Goal: Task Accomplishment & Management: Use online tool/utility

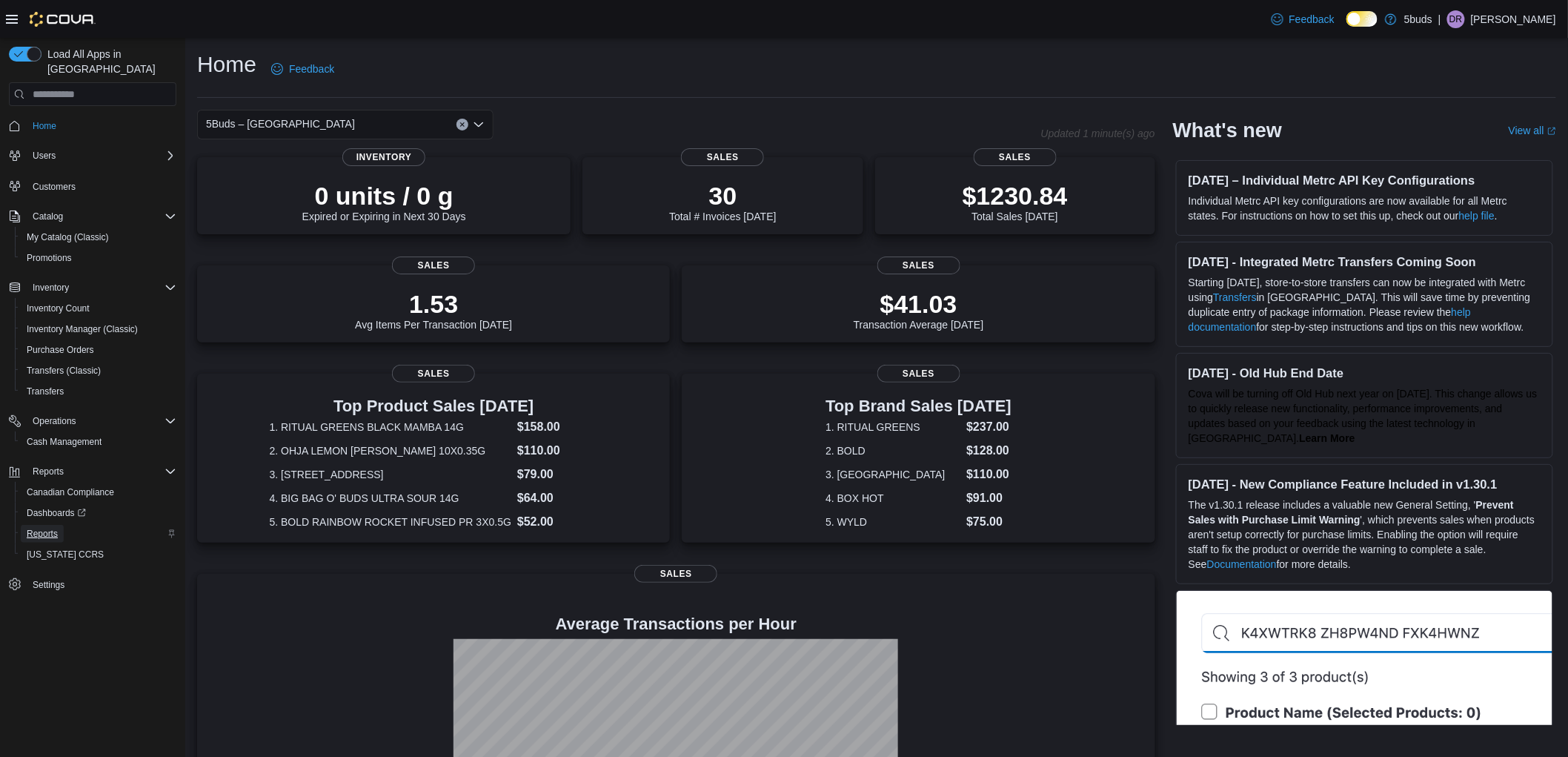
click at [39, 528] on span "Reports" at bounding box center [42, 533] width 31 height 12
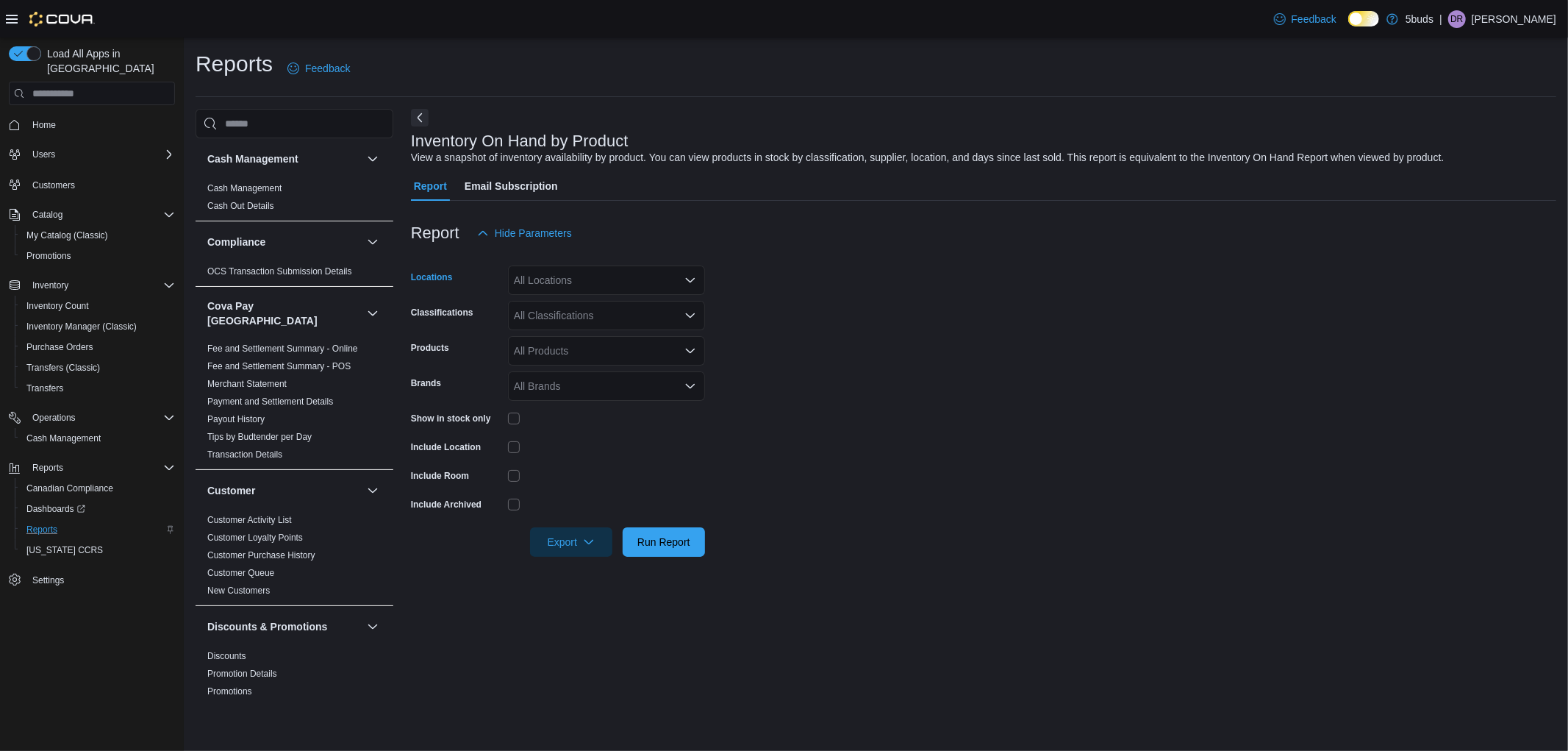
click at [637, 281] on div "All Locations" at bounding box center [607, 280] width 197 height 29
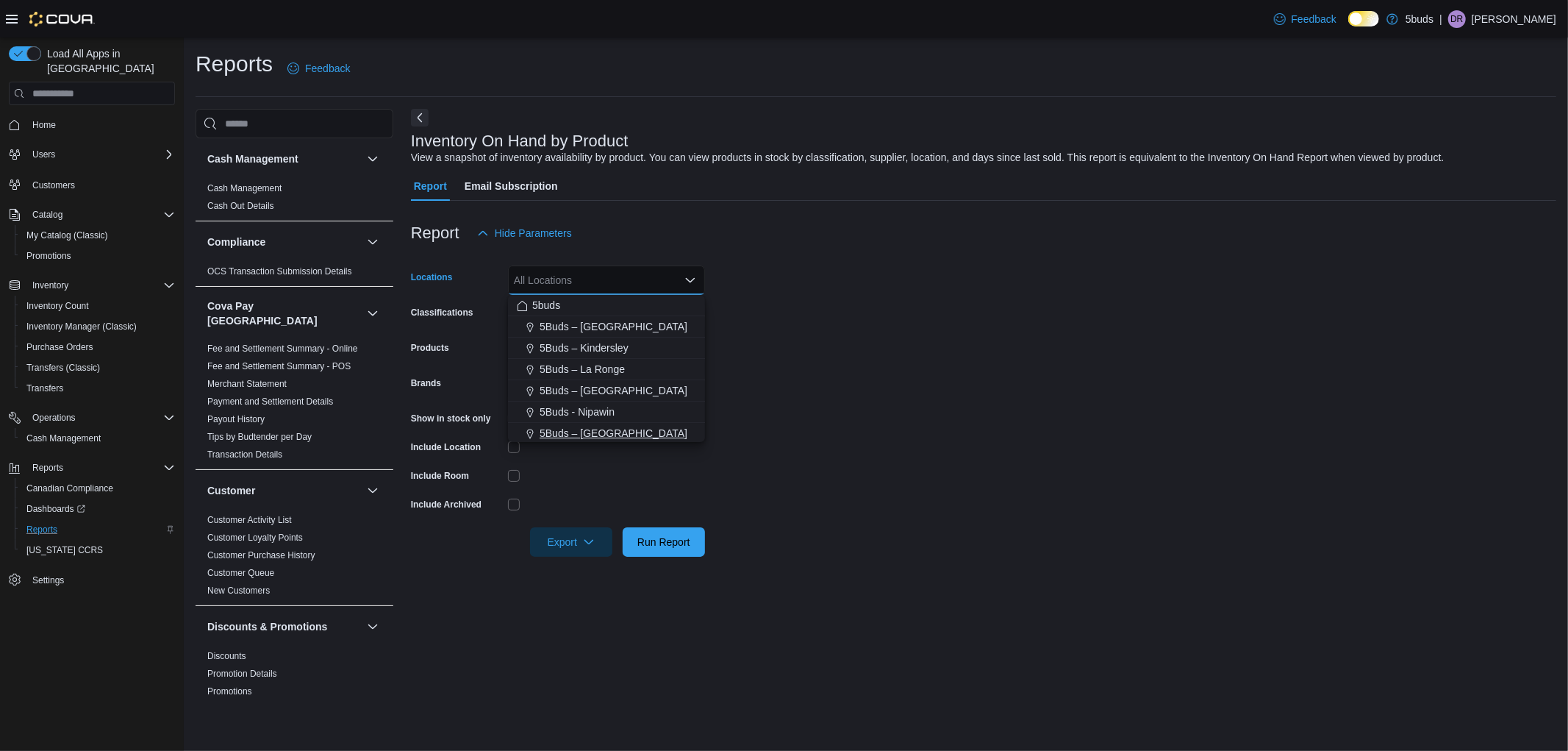
click at [612, 426] on span "5Buds – [GEOGRAPHIC_DATA]" at bounding box center [613, 433] width 148 height 14
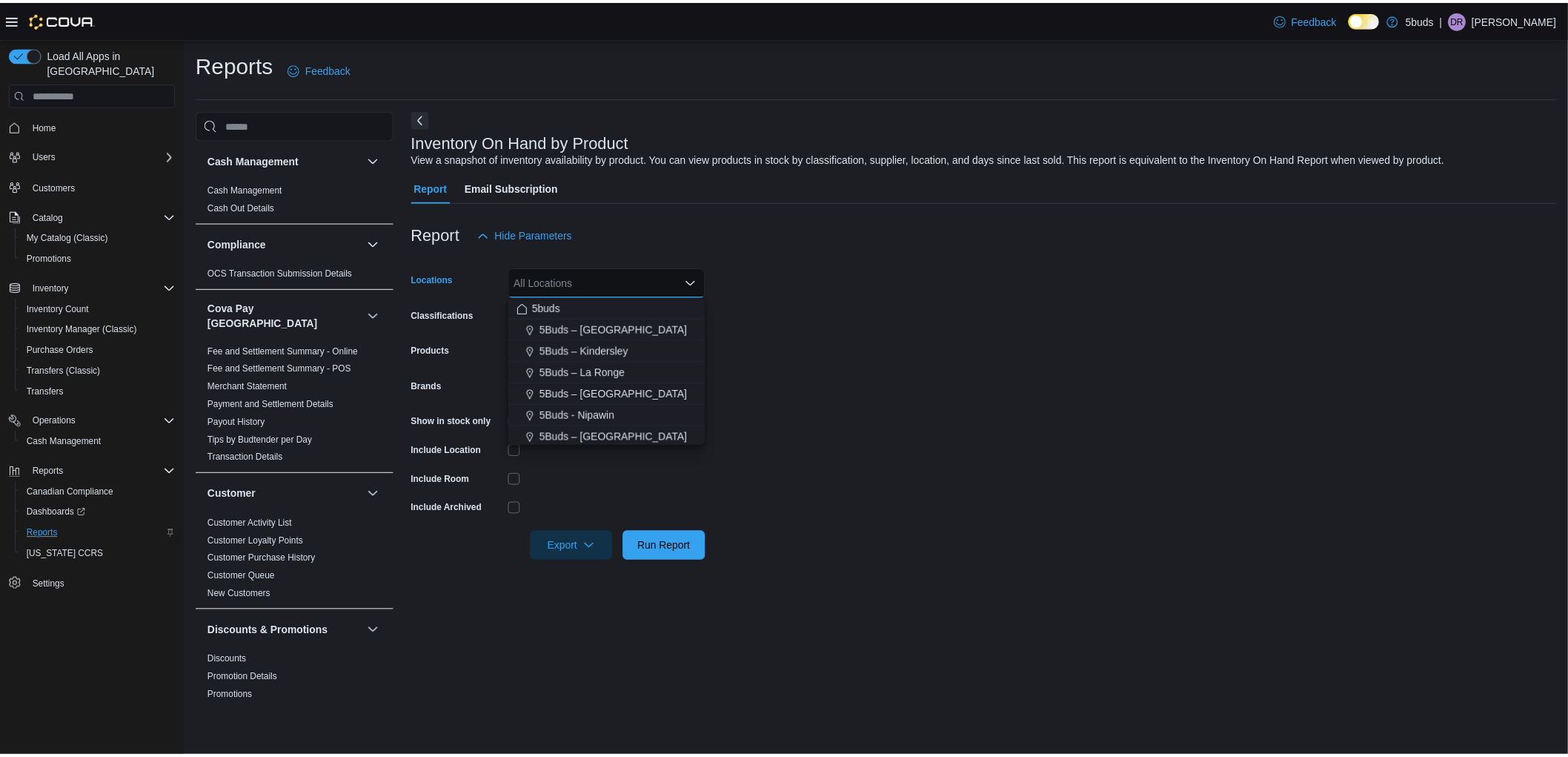
scroll to position [2, 0]
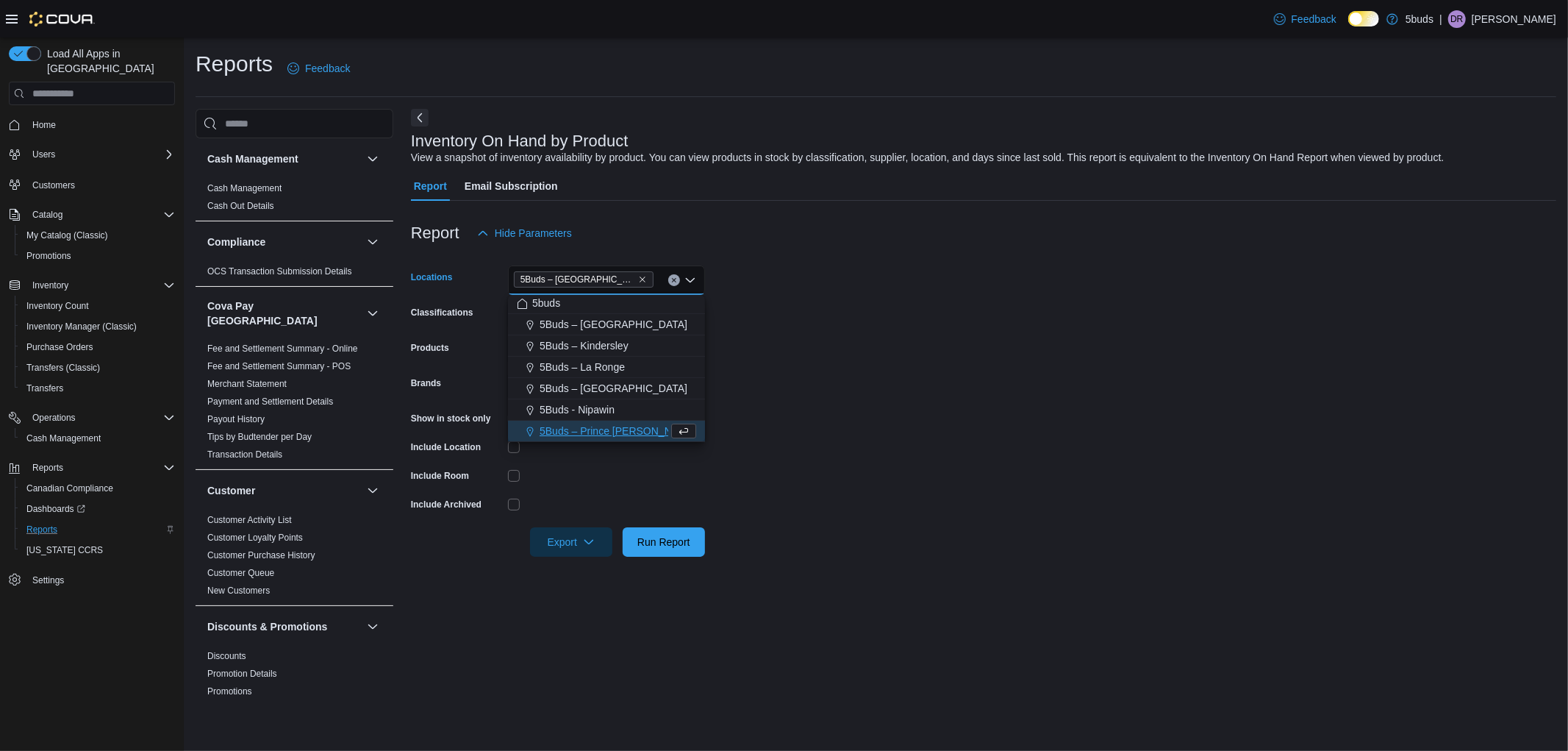
click at [762, 482] on form "Locations 5Buds – [GEOGRAPHIC_DATA] Combo box. Selected. 5Buds – [GEOGRAPHIC_DA…" at bounding box center [984, 402] width 1145 height 309
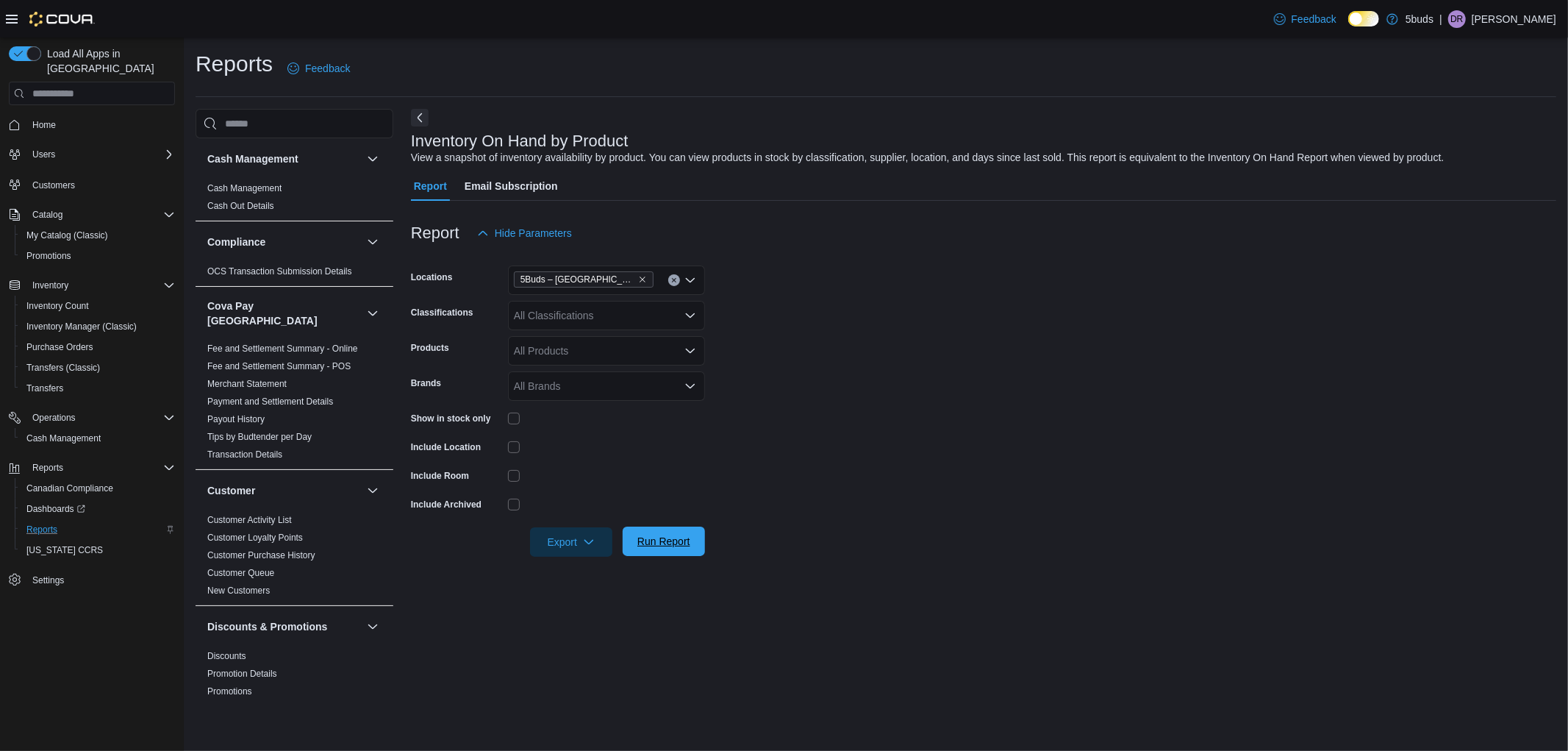
click at [628, 548] on button "Run Report" at bounding box center [663, 541] width 82 height 29
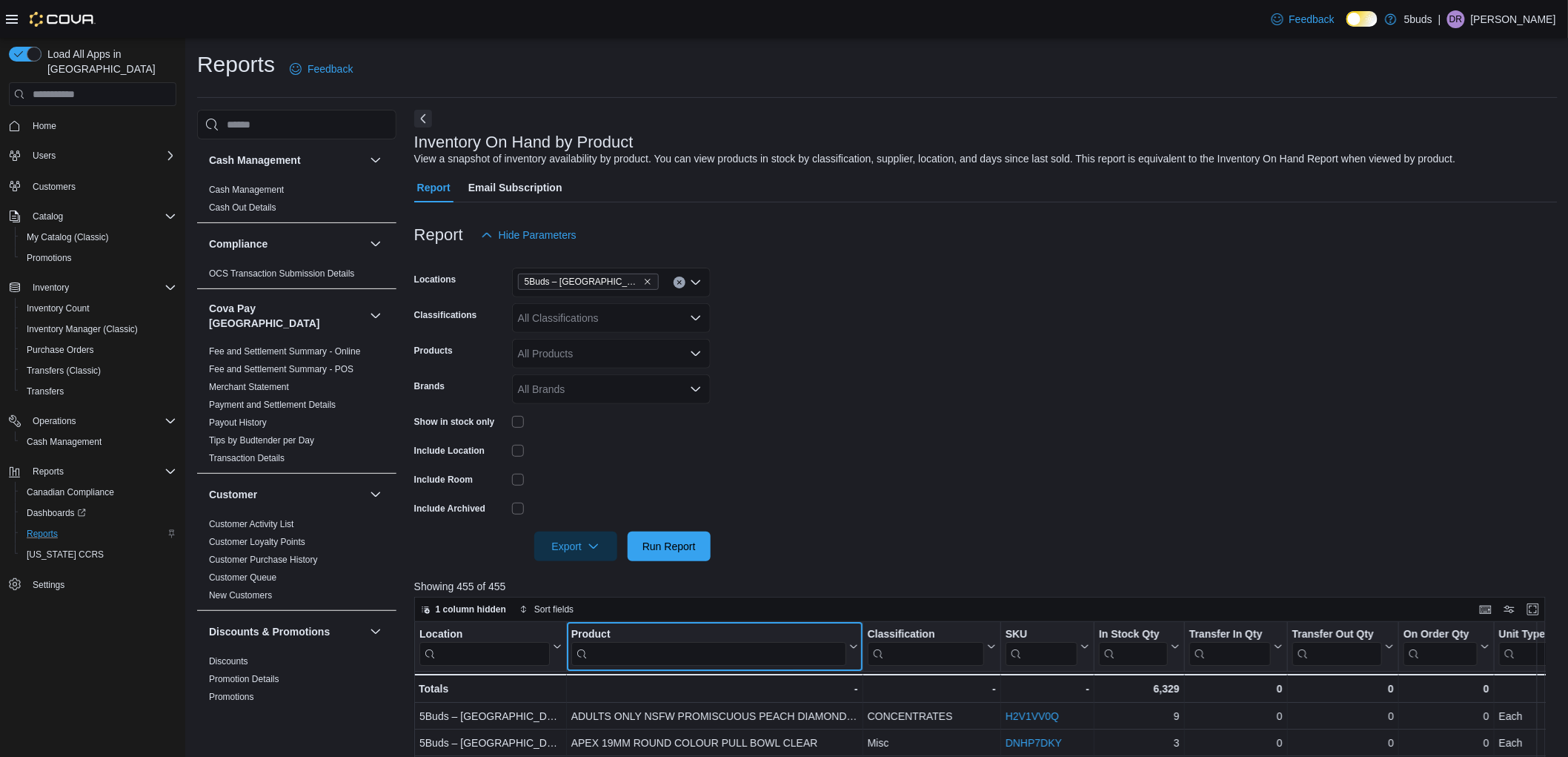
click at [631, 657] on input "search" at bounding box center [708, 654] width 275 height 24
type input "*"
click at [68, 116] on span "Home" at bounding box center [101, 125] width 150 height 18
